Goal: Information Seeking & Learning: Learn about a topic

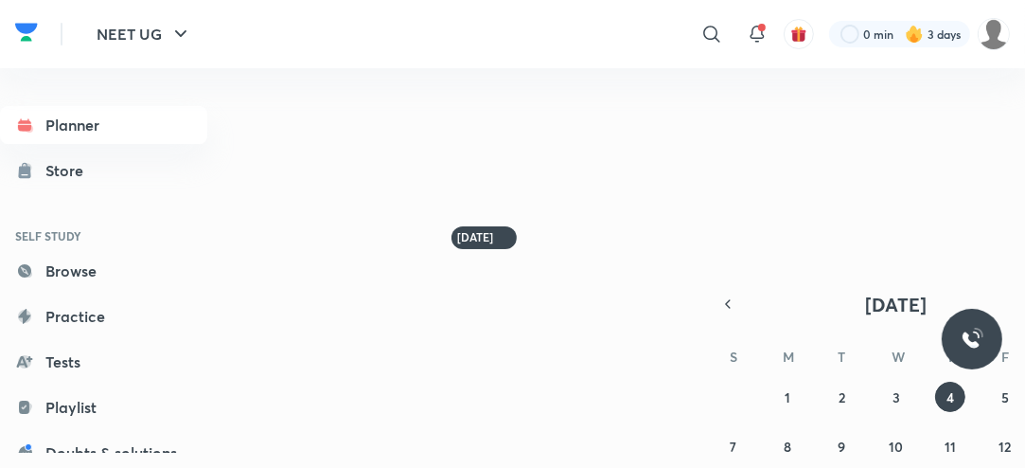
click at [476, 245] on h6 "[DATE]" at bounding box center [475, 237] width 36 height 15
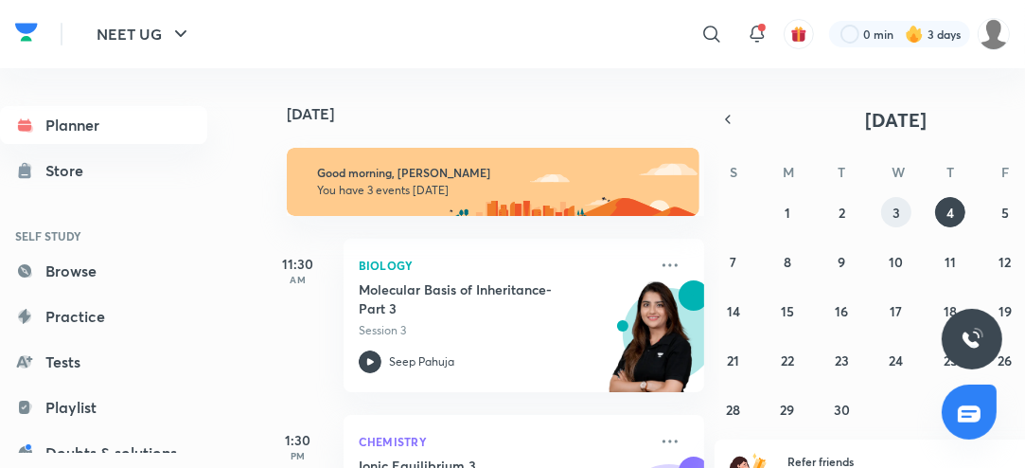
click at [896, 222] on button "3" at bounding box center [896, 212] width 30 height 30
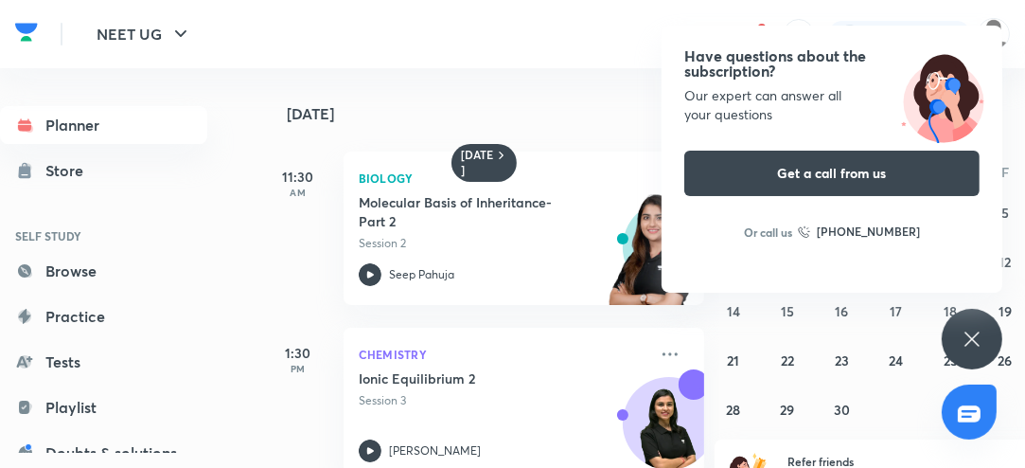
click at [973, 338] on icon at bounding box center [972, 338] width 14 height 14
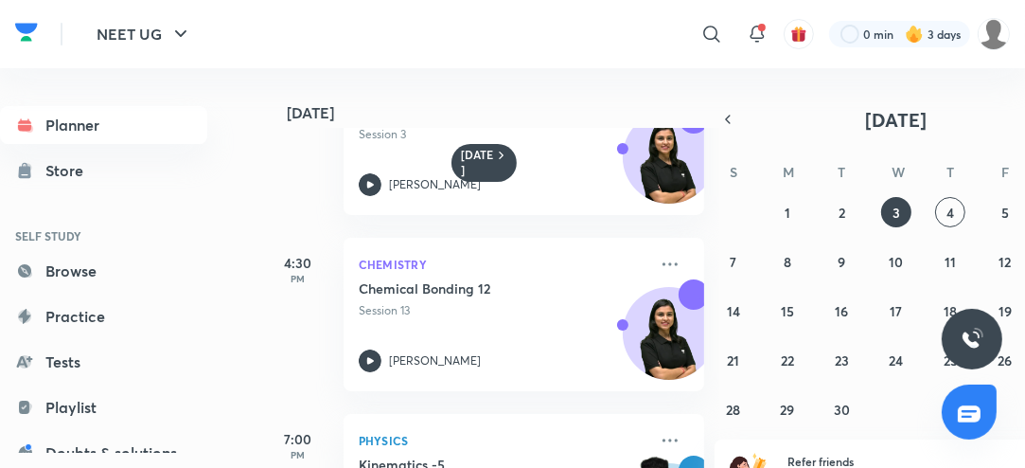
scroll to position [380, 0]
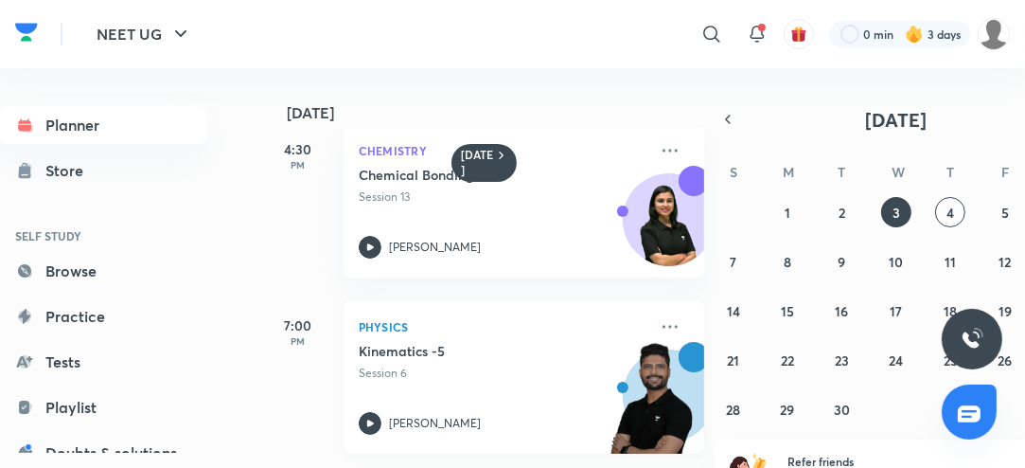
click at [372, 428] on icon at bounding box center [370, 423] width 23 height 23
